Goal: Task Accomplishment & Management: Manage account settings

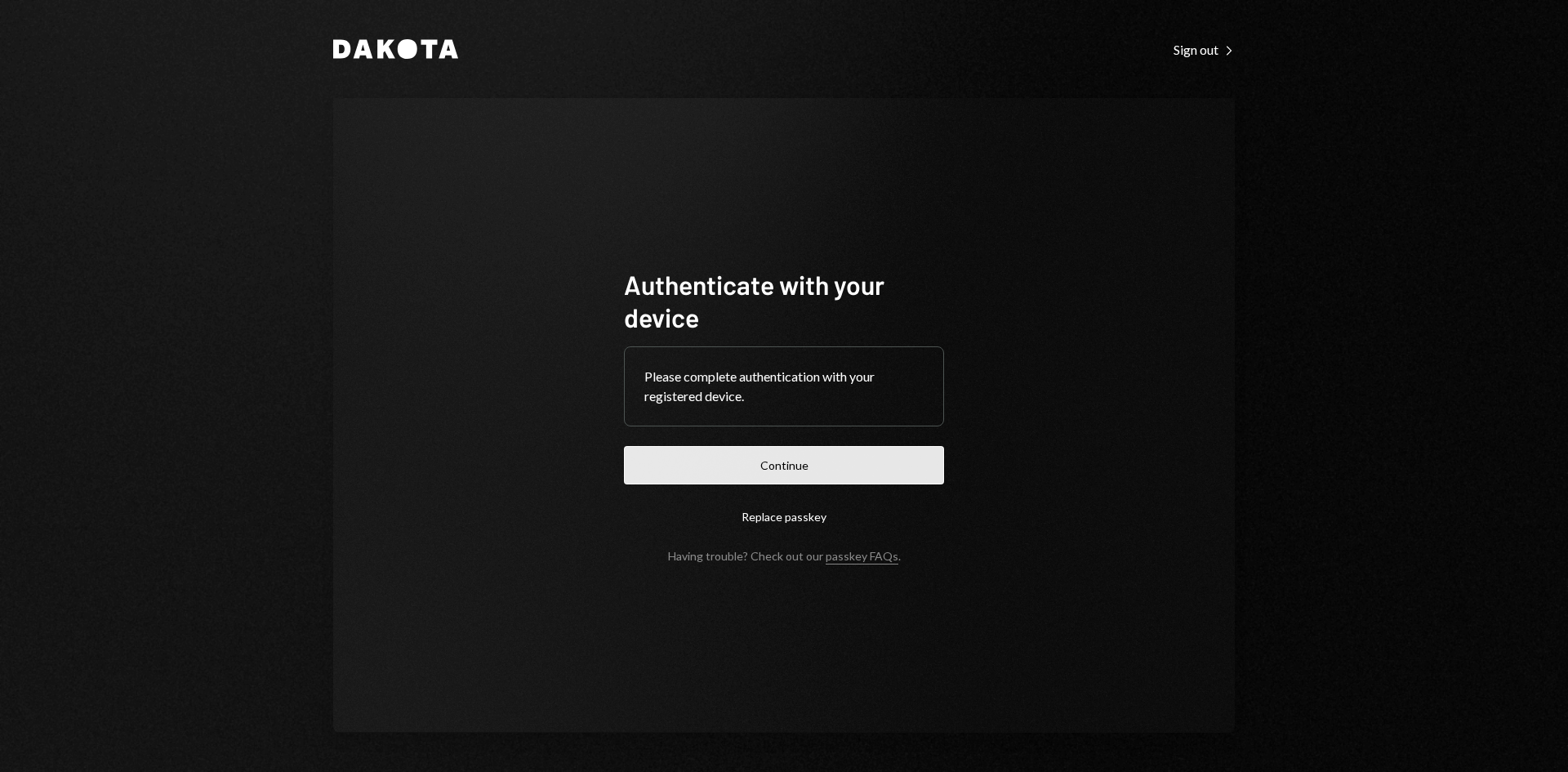
click at [890, 462] on button "Continue" at bounding box center [784, 465] width 320 height 39
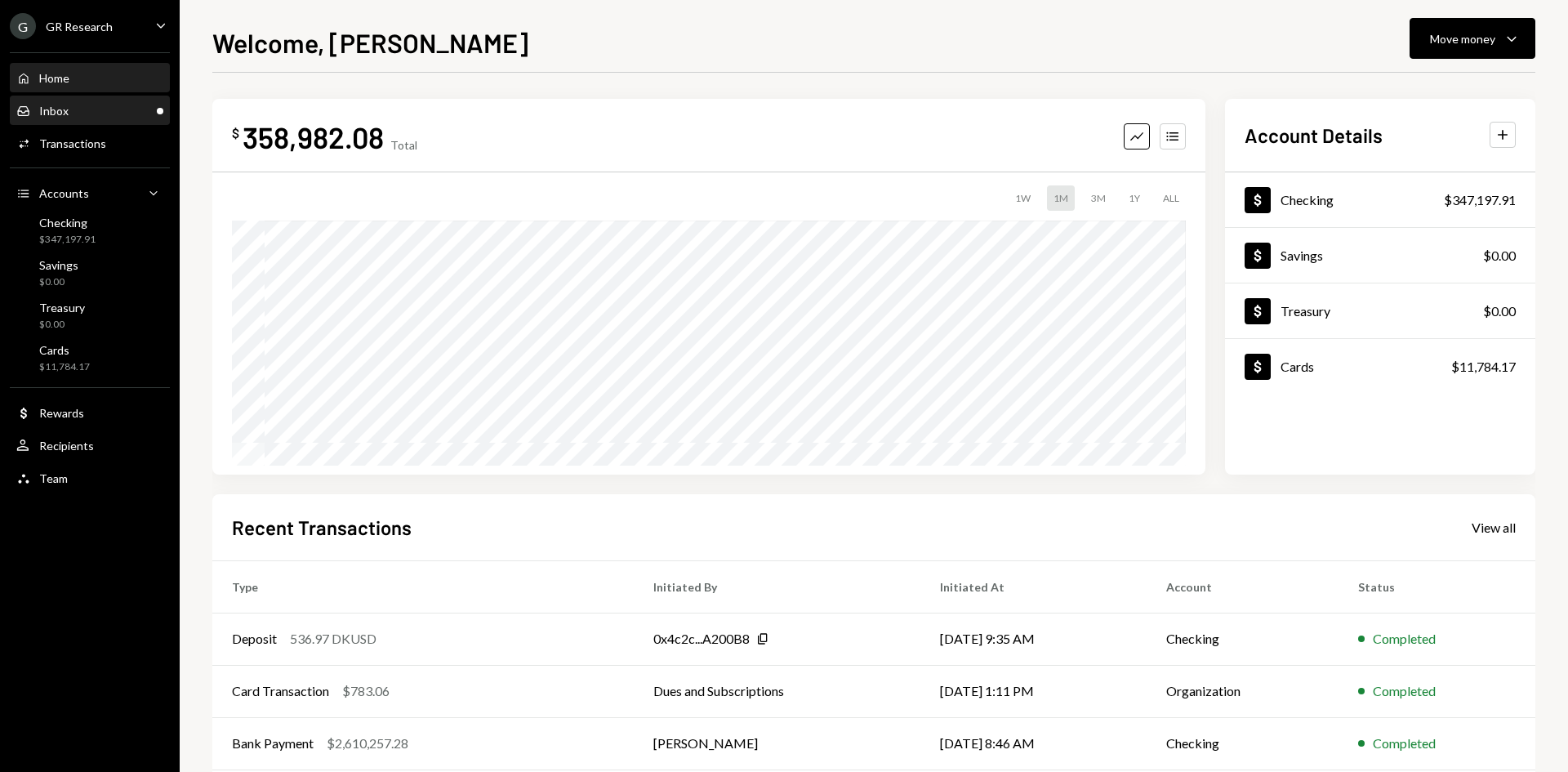
click at [67, 112] on div "Inbox" at bounding box center [54, 110] width 29 height 14
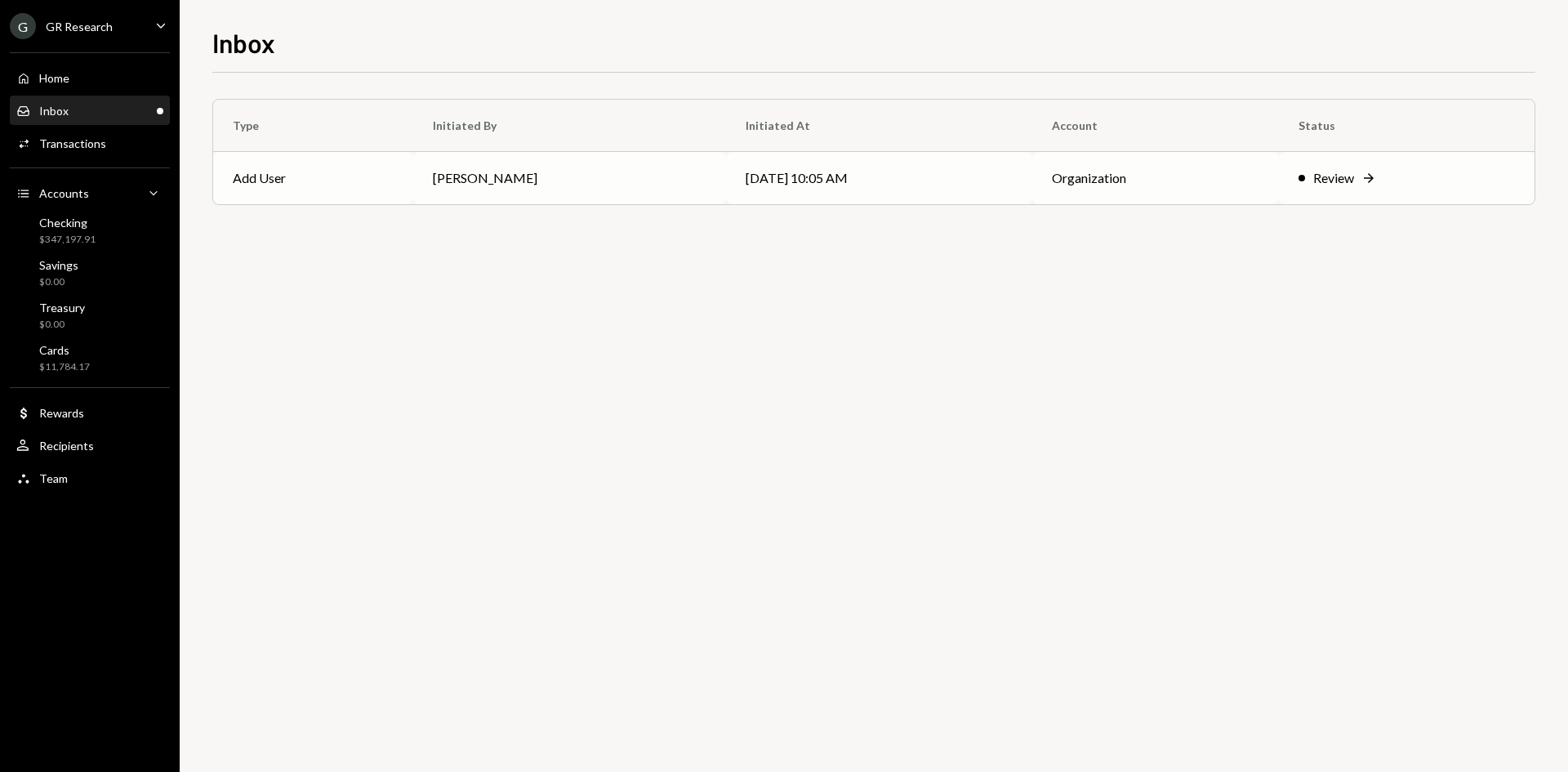
click at [810, 201] on td "09/08/25 10:05 AM" at bounding box center [880, 177] width 308 height 52
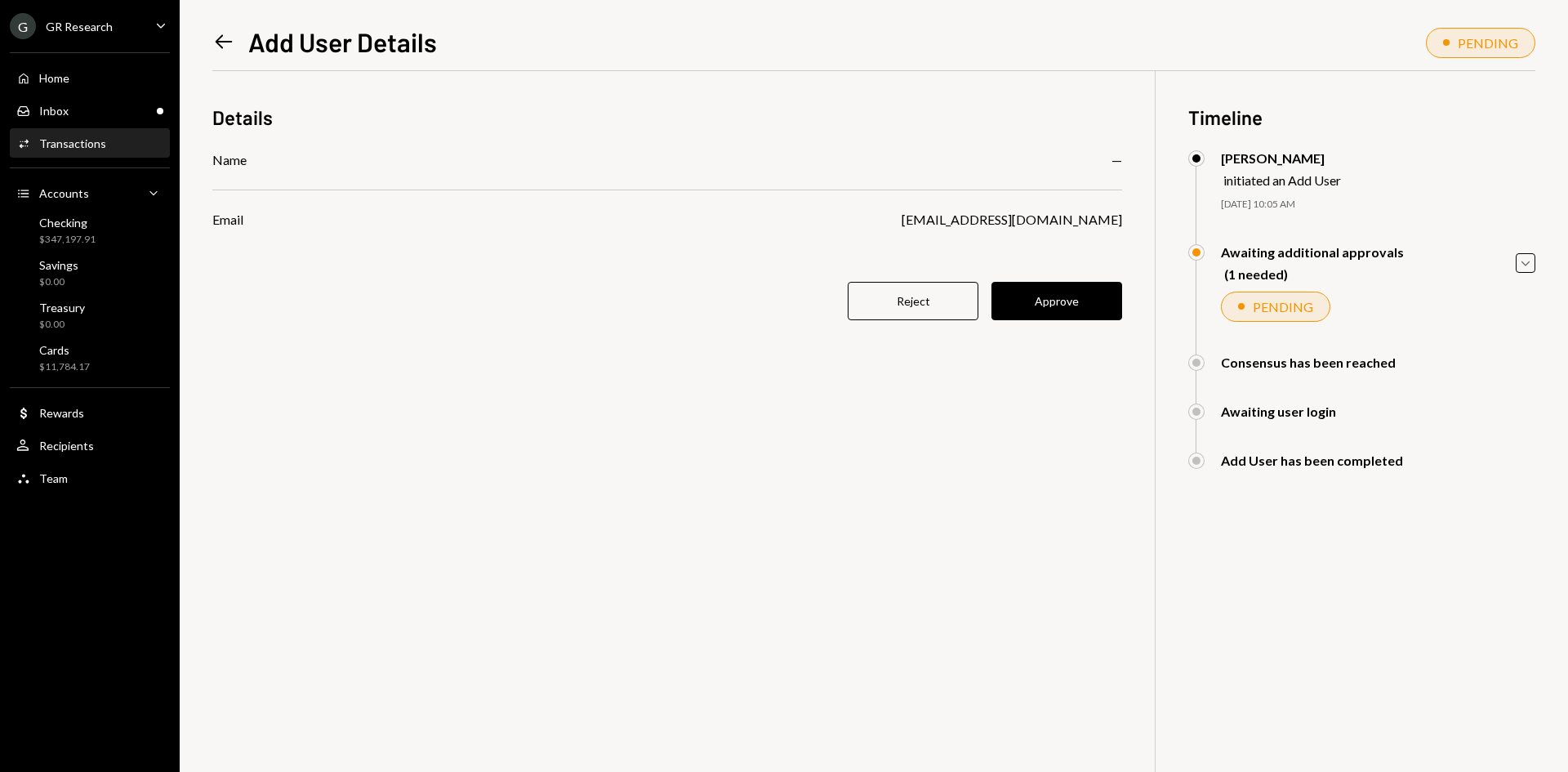
drag, startPoint x: 926, startPoint y: 446, endPoint x: 933, endPoint y: 442, distance: 8.1
click at [929, 445] on div "Details Name — Email graniteriver@navfundservices.com Reject Approve Timeline M…" at bounding box center [874, 457] width 1324 height 772
click at [892, 519] on div "Details Name — Email graniteriver@navfundservices.com Reject Approve Timeline M…" at bounding box center [874, 457] width 1324 height 772
click at [77, 70] on div "Home Home" at bounding box center [90, 77] width 147 height 27
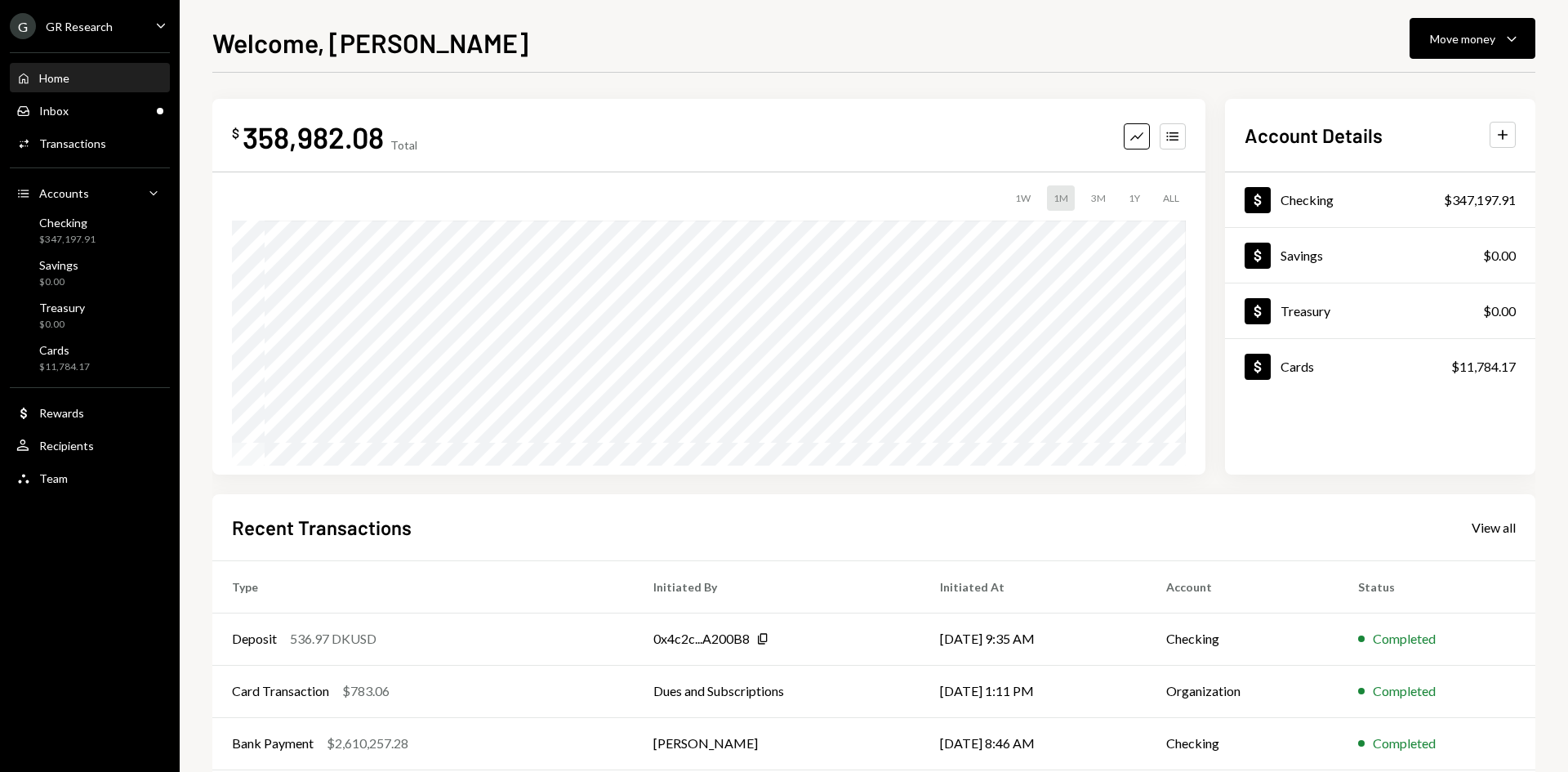
click at [94, 25] on div "GR Research" at bounding box center [78, 26] width 67 height 14
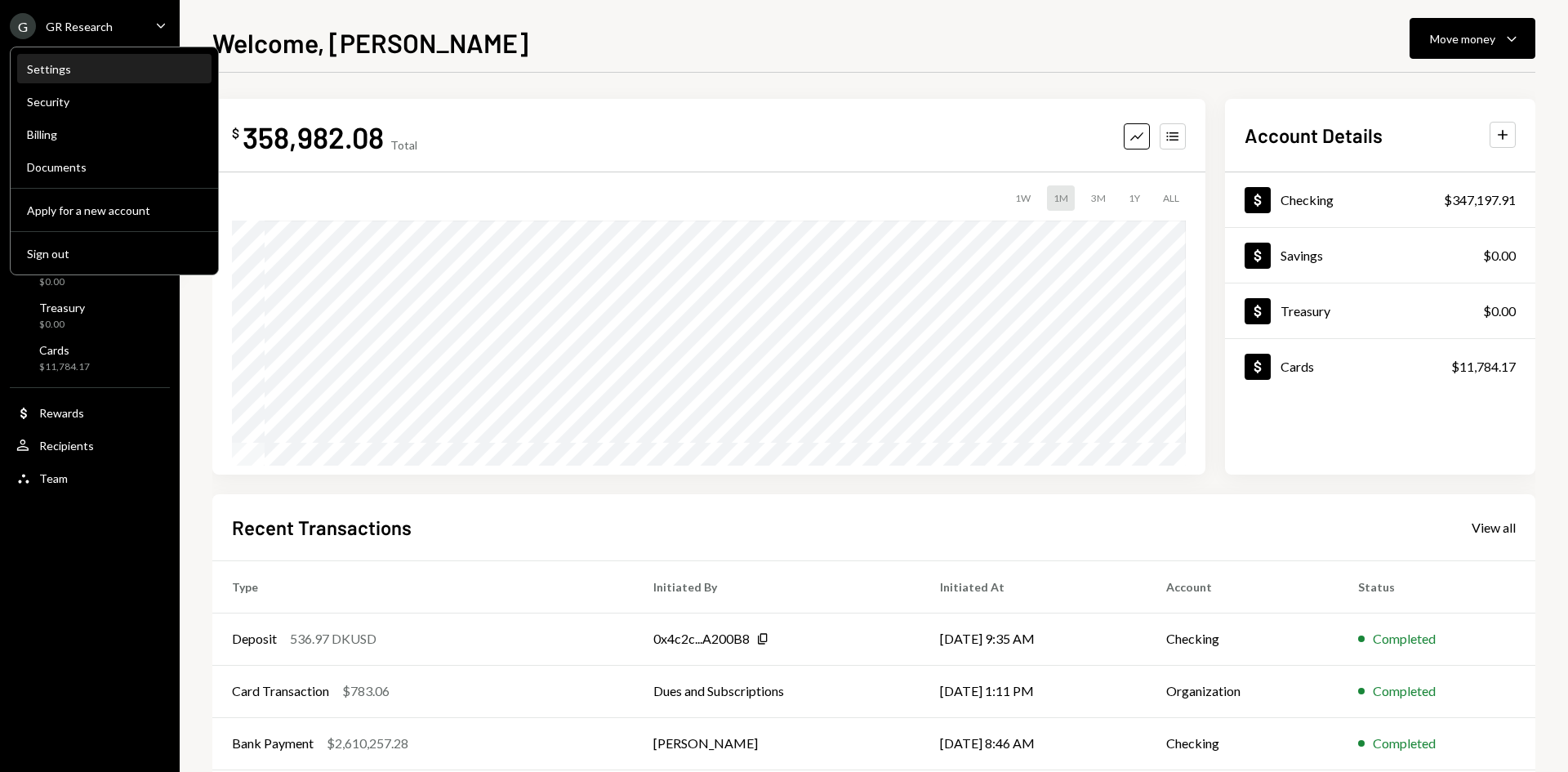
click at [76, 67] on div "Settings" at bounding box center [114, 69] width 175 height 14
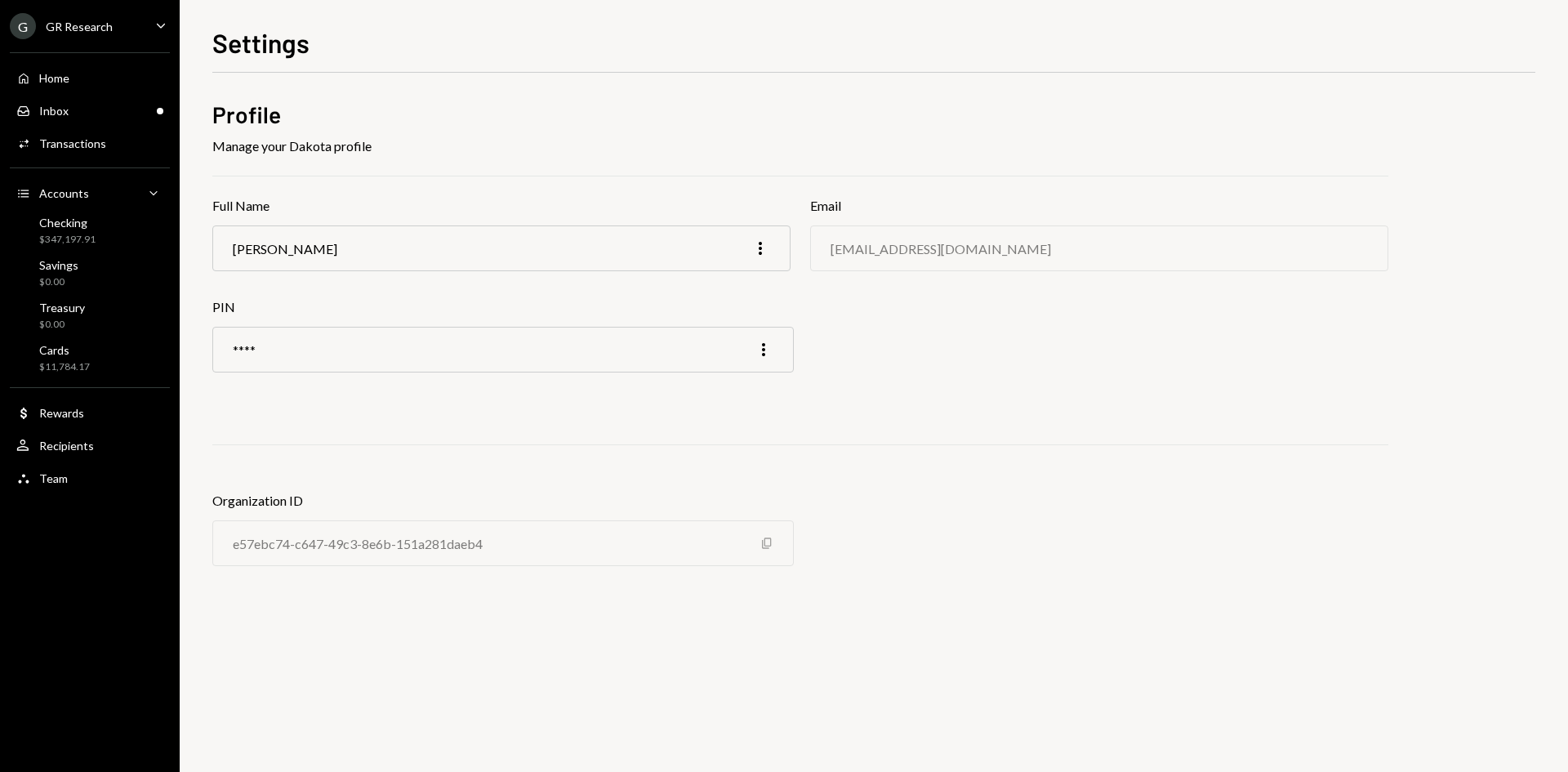
click at [761, 550] on div "e57ebc74-c647-49c3-8e6b-151a281daeb4 Copy" at bounding box center [503, 544] width 582 height 45
click at [763, 546] on icon "button" at bounding box center [767, 544] width 9 height 10
